Goal: Find contact information: Find contact information

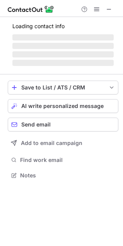
scroll to position [168, 123]
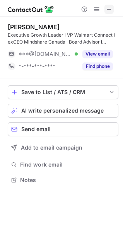
scroll to position [175, 123]
click at [108, 8] on span at bounding box center [109, 9] width 6 height 6
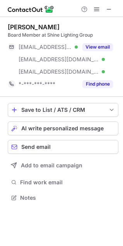
scroll to position [192, 123]
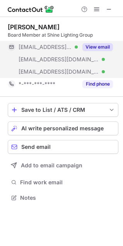
click at [105, 46] on button "View email" at bounding box center [97, 47] width 30 height 8
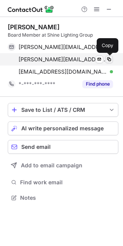
click at [107, 61] on span at bounding box center [109, 59] width 6 height 6
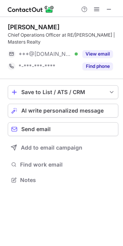
scroll to position [175, 123]
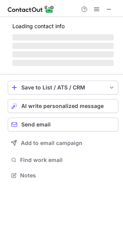
scroll to position [175, 123]
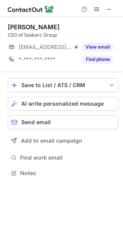
scroll to position [168, 123]
click at [106, 6] on span at bounding box center [109, 9] width 6 height 6
click at [113, 5] on button at bounding box center [108, 9] width 9 height 9
